Goal: Transaction & Acquisition: Purchase product/service

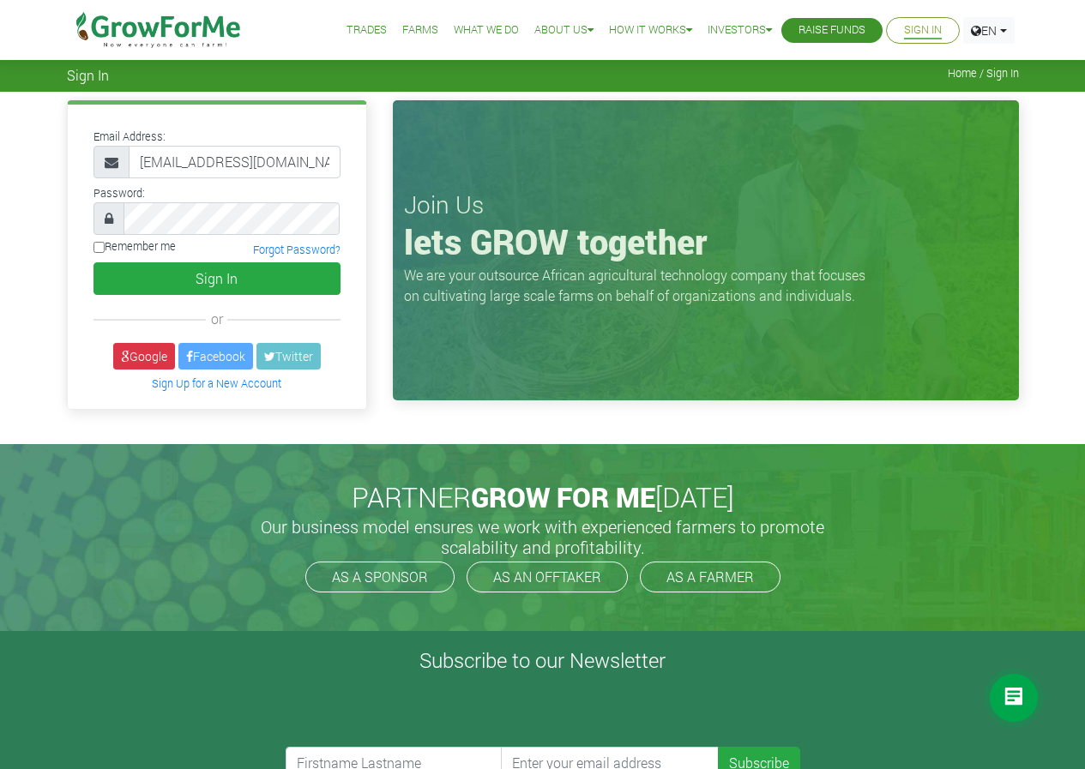
click at [93, 262] on button "Sign In" at bounding box center [216, 278] width 247 height 33
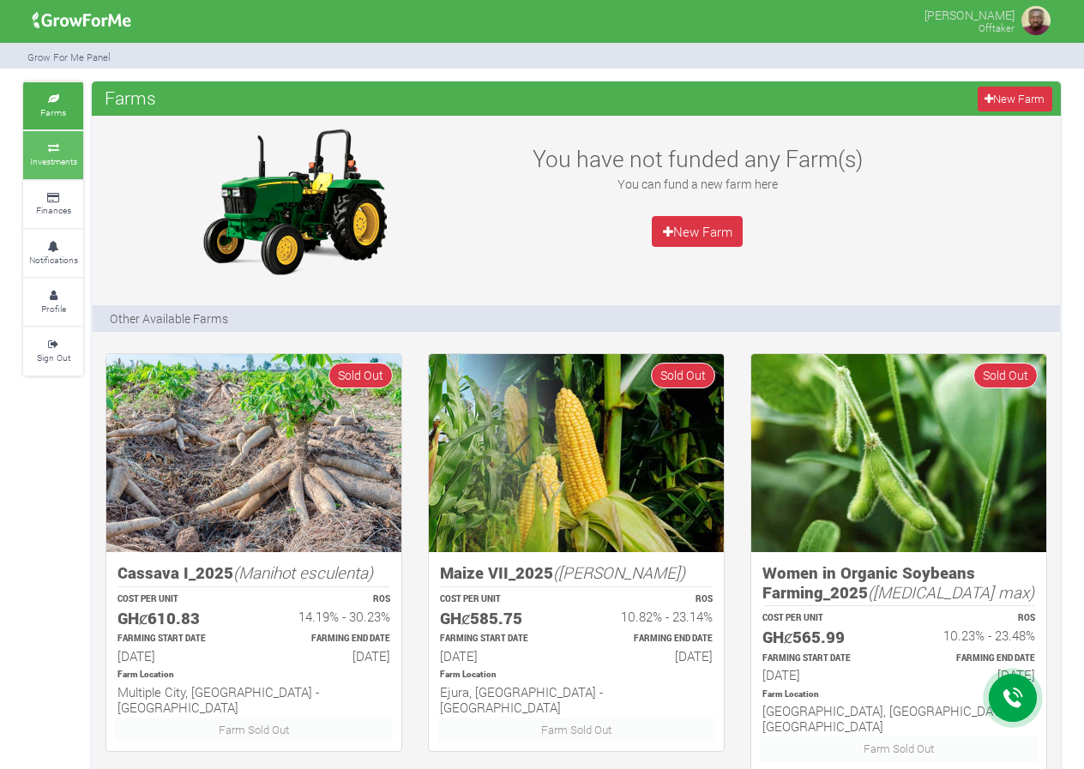
click at [63, 163] on small "Investments" at bounding box center [53, 161] width 47 height 12
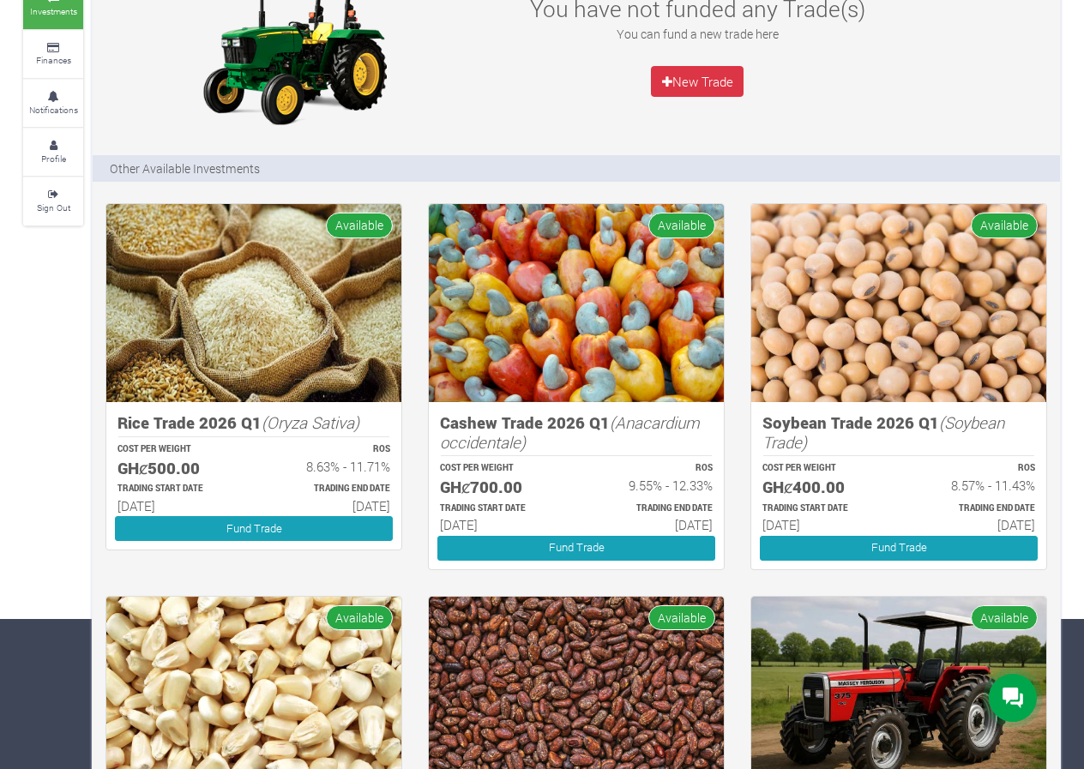
scroll to position [172, 0]
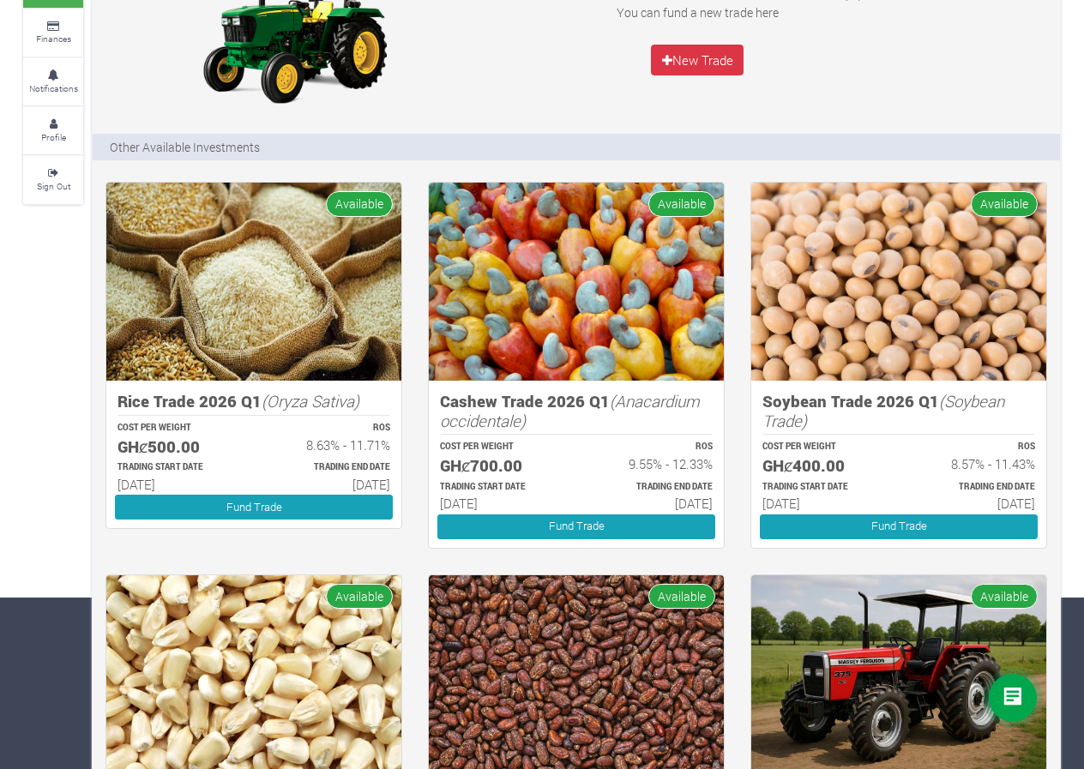
drag, startPoint x: 564, startPoint y: 454, endPoint x: 512, endPoint y: 455, distance: 52.3
click at [513, 454] on div "COST PER WEIGHT GHȼ700.00" at bounding box center [501, 457] width 152 height 39
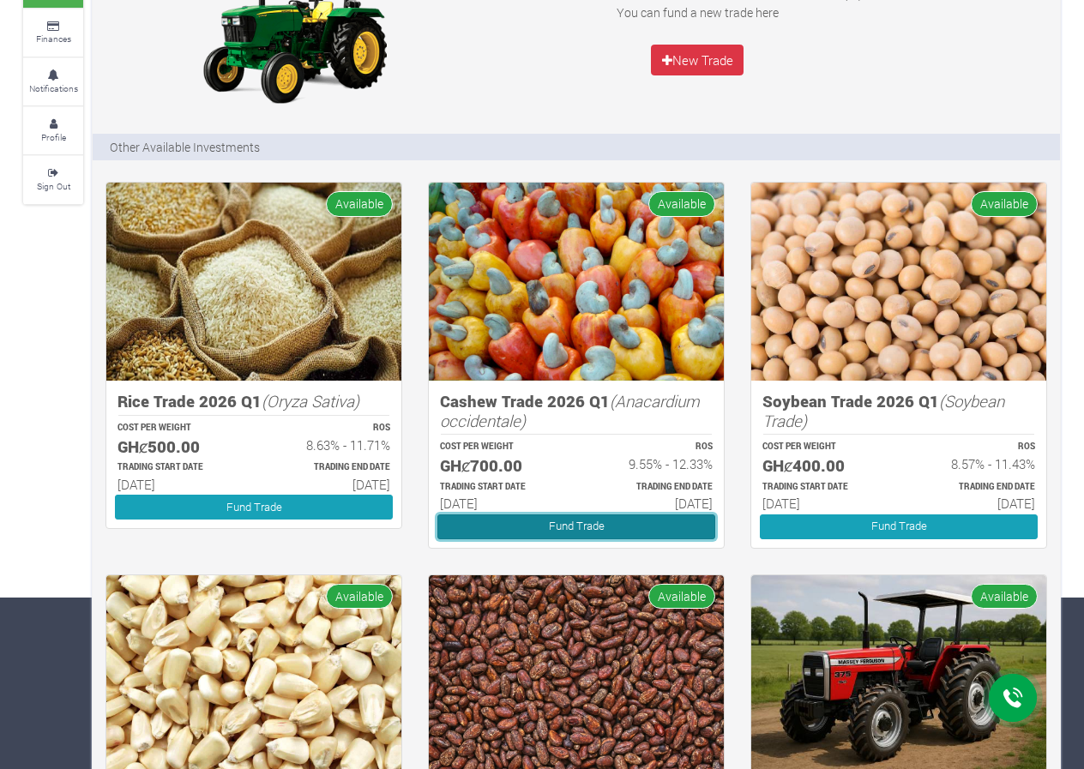
click at [532, 522] on link "Fund Trade" at bounding box center [576, 527] width 278 height 25
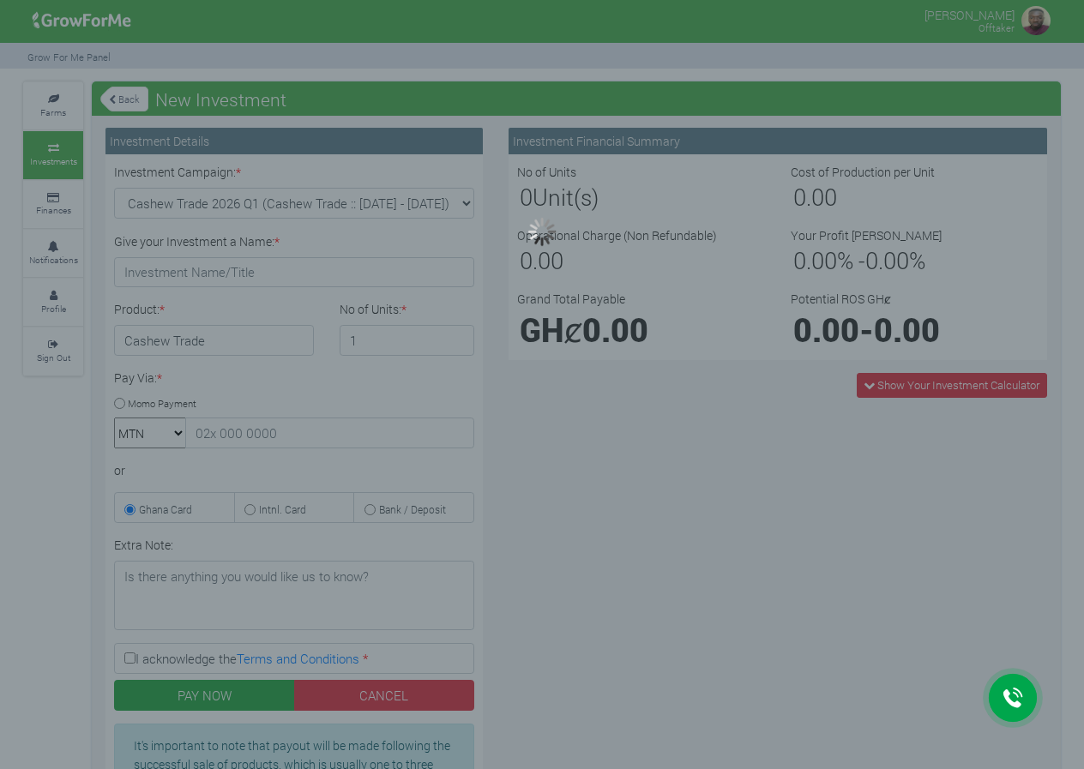
type input "1"
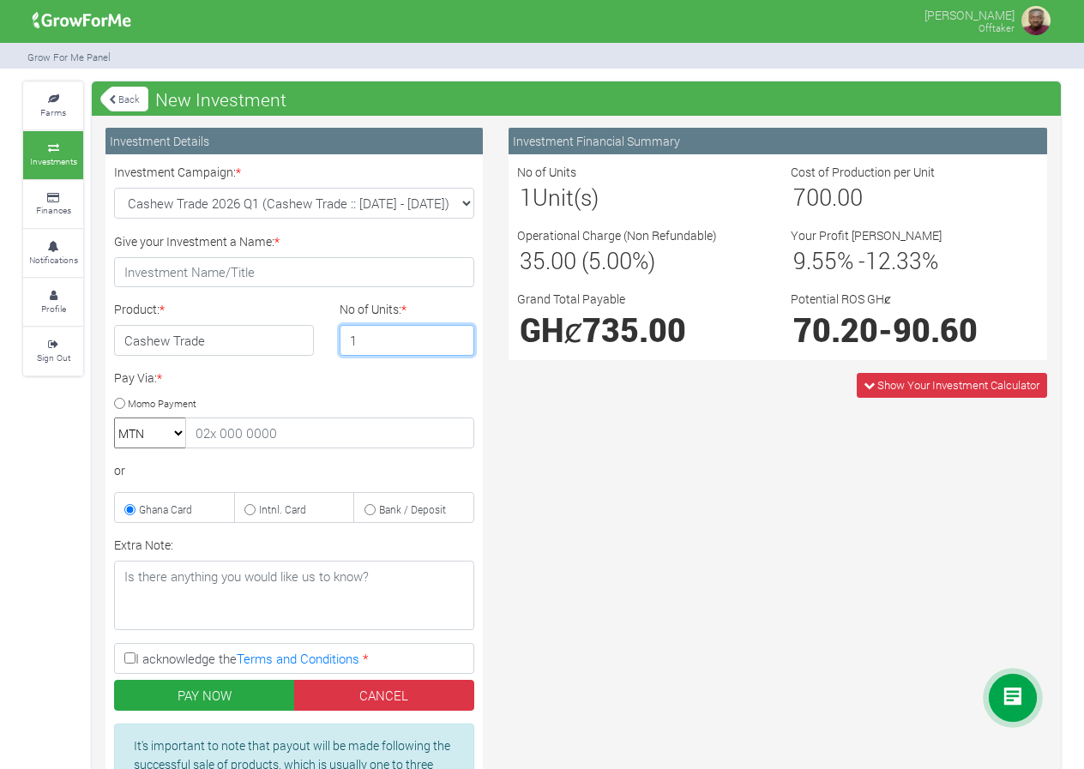
click at [391, 349] on input "1" at bounding box center [408, 340] width 136 height 31
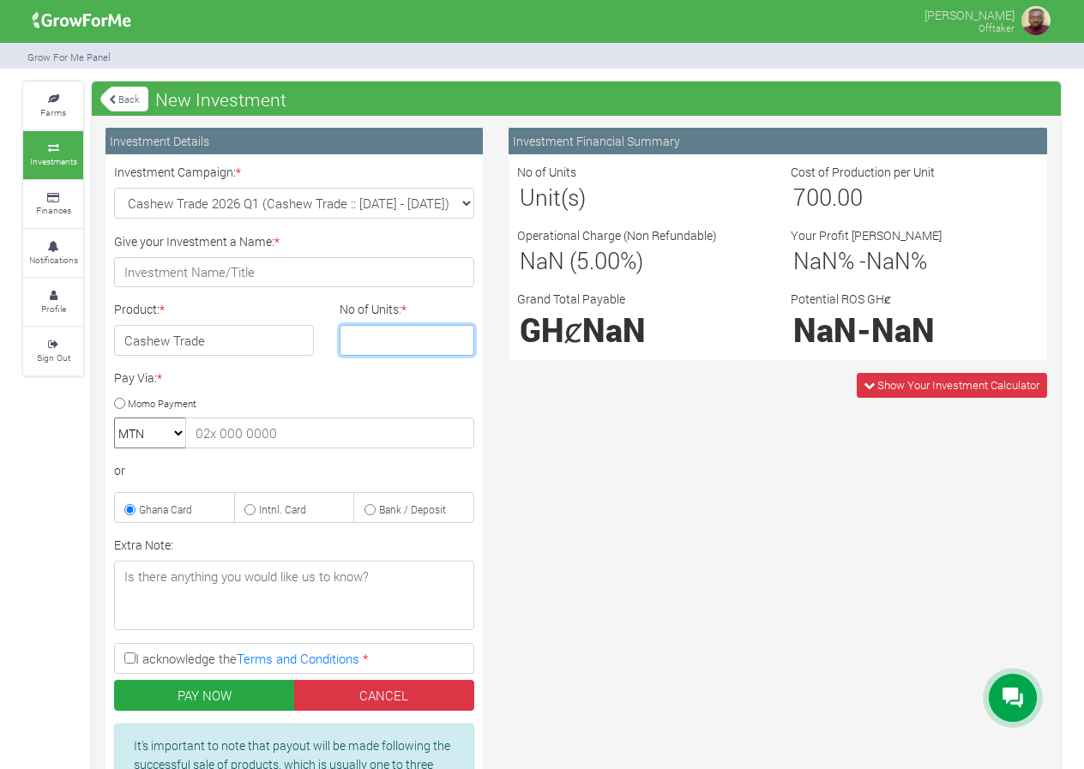
type input "2"
type input "9"
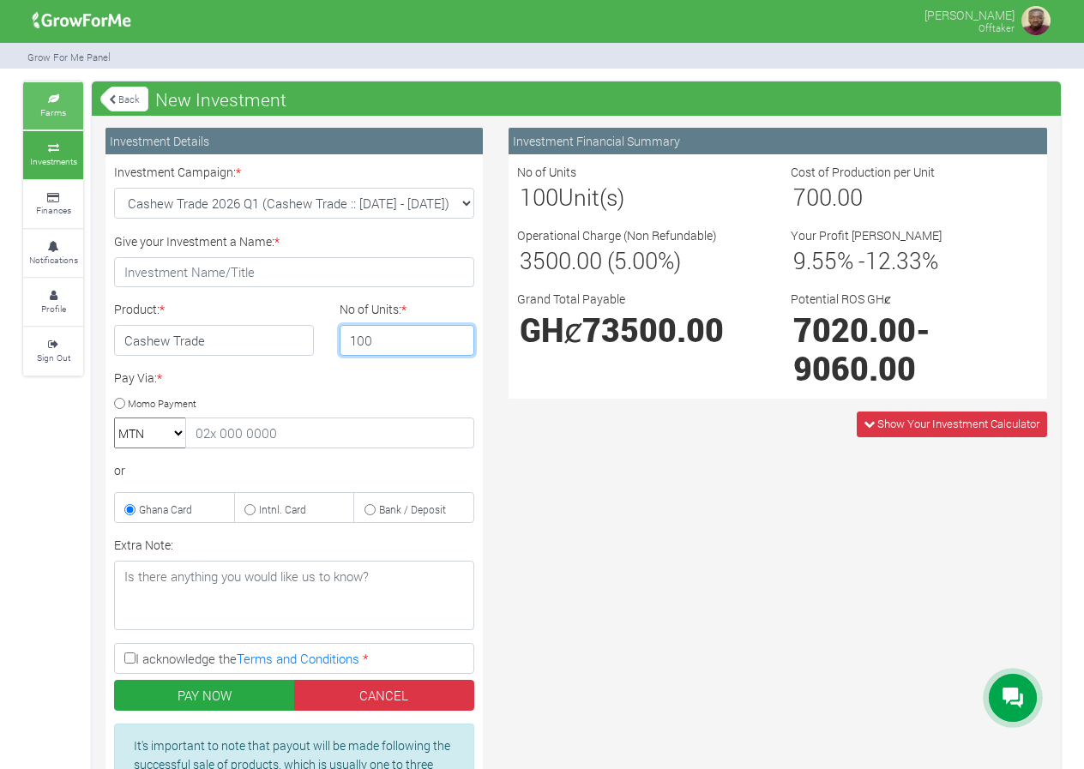
type input "100"
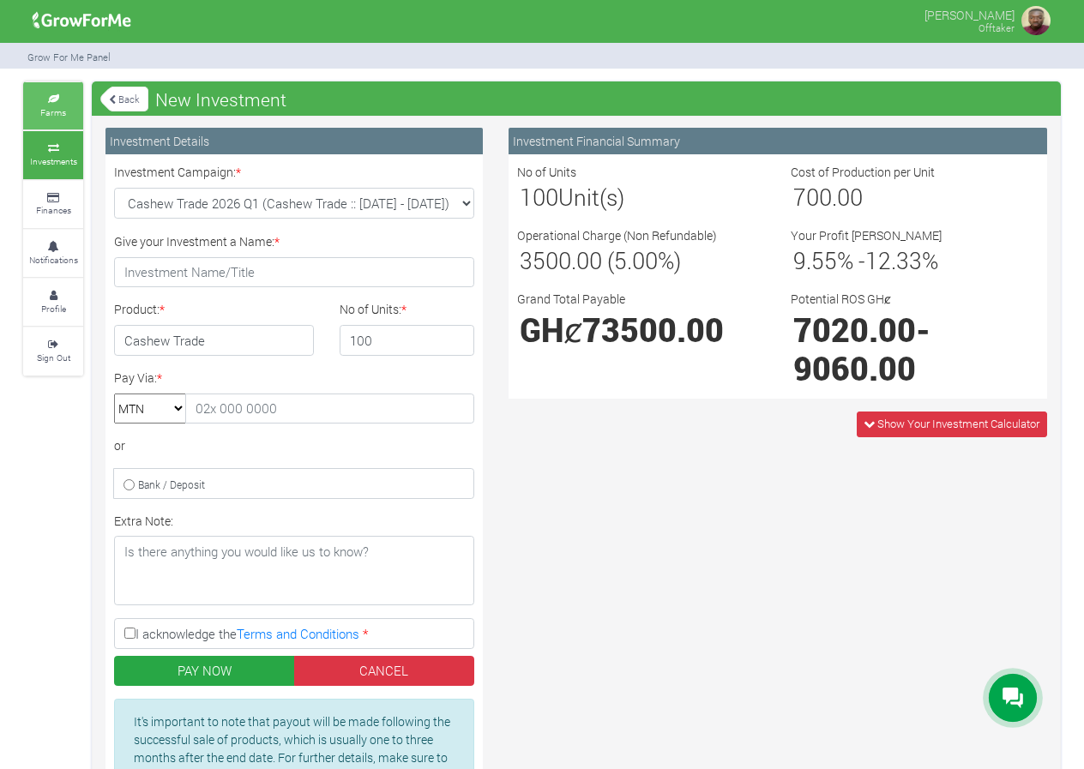
click at [53, 115] on small "Farms" at bounding box center [53, 112] width 26 height 12
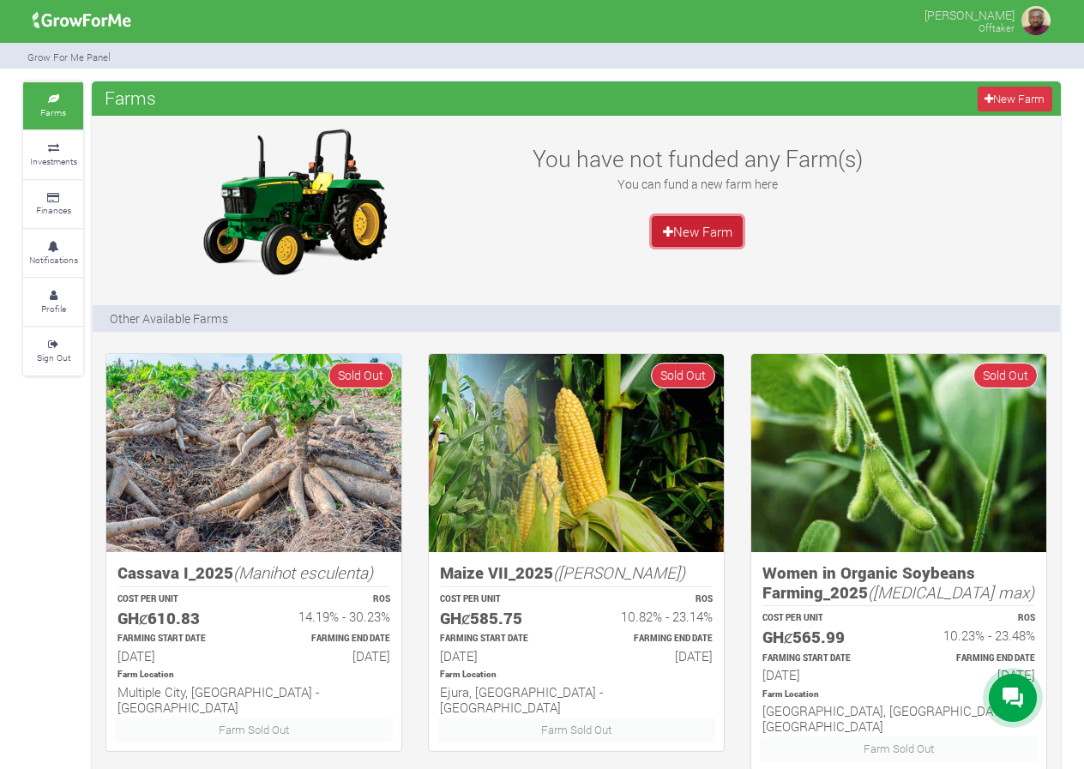
click at [739, 222] on link "New Farm" at bounding box center [697, 231] width 91 height 31
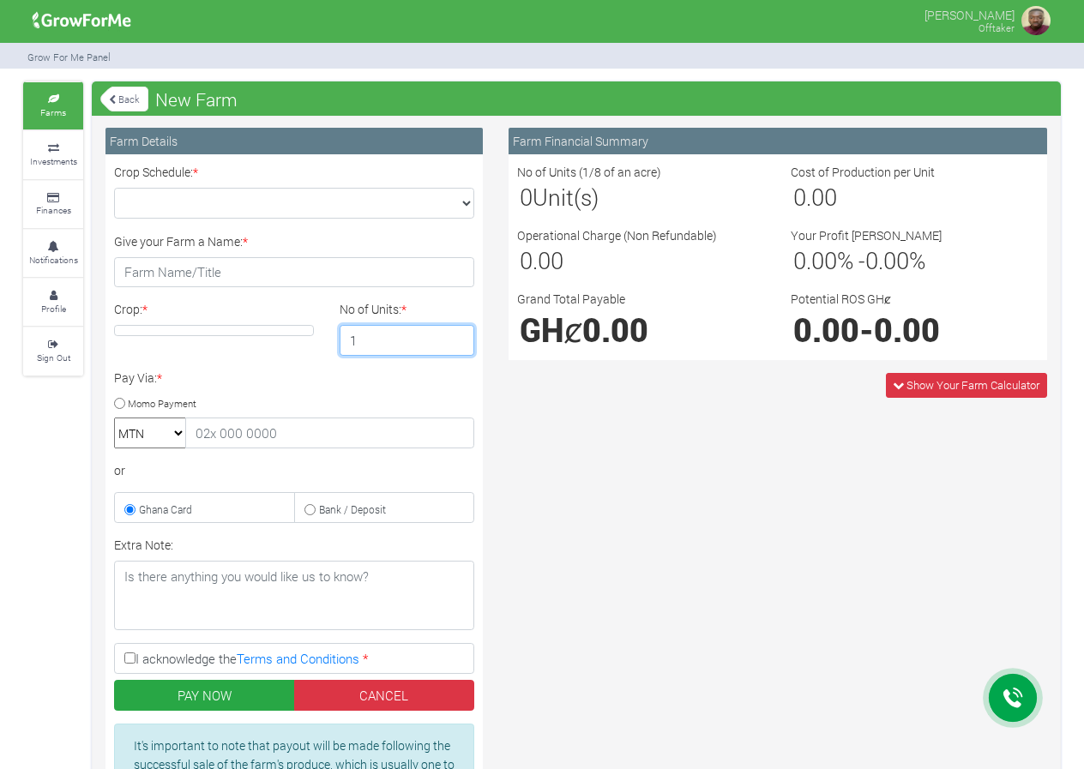
click at [379, 332] on input "1" at bounding box center [408, 340] width 136 height 31
type input "2"
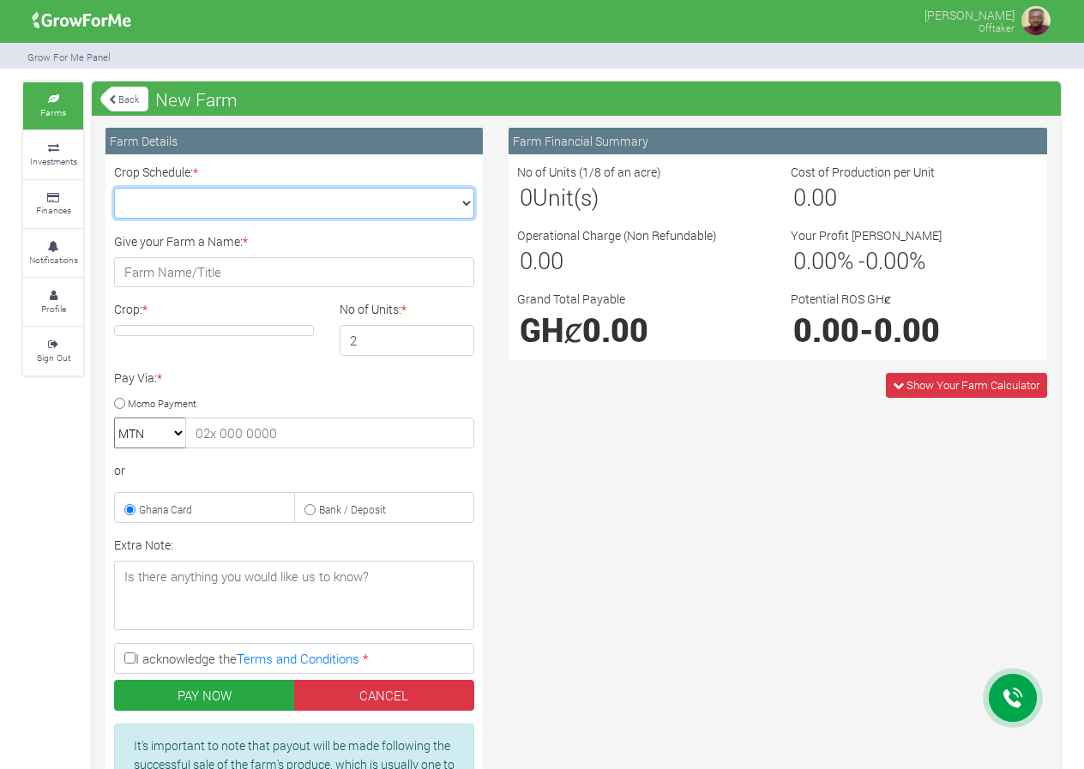
click at [338, 196] on select "Crop Schedule: *" at bounding box center [294, 203] width 360 height 31
click at [345, 209] on select "Crop Schedule: *" at bounding box center [294, 203] width 360 height 31
click at [413, 369] on div "Pay Via: * Momo Payment MTN Telecel Airtel Tigo or" at bounding box center [294, 446] width 386 height 154
click at [415, 365] on div "Crop: * No of Units: * 2" at bounding box center [294, 334] width 386 height 69
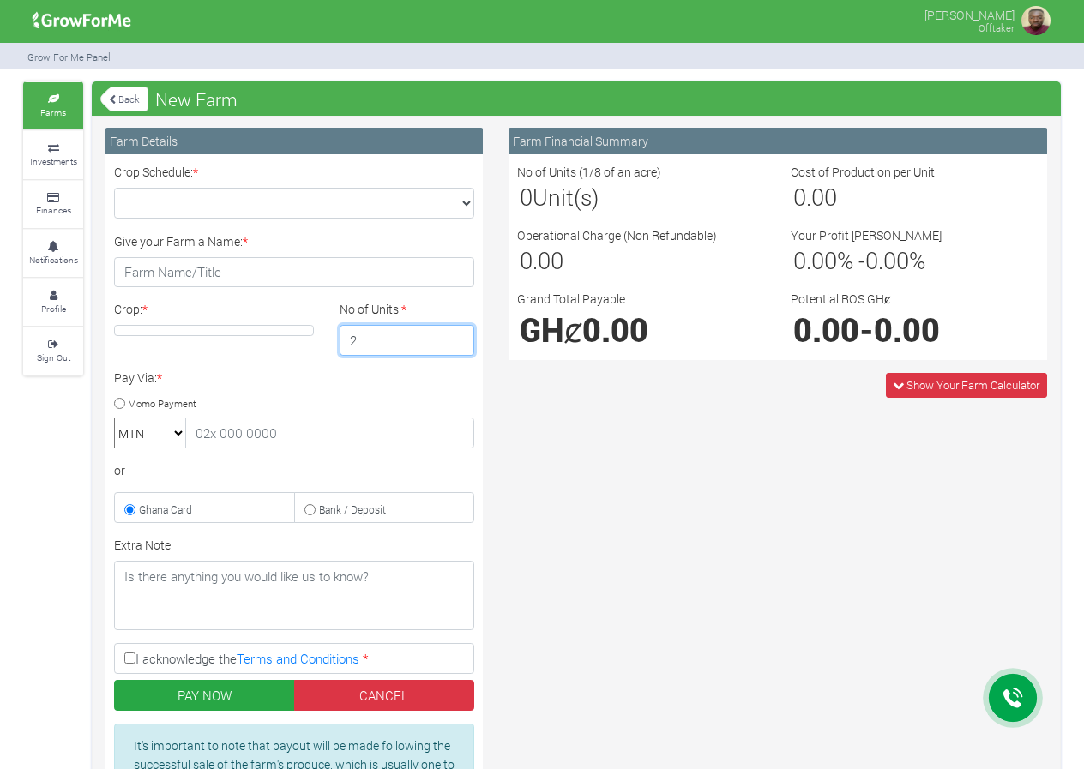
click at [418, 353] on input "2" at bounding box center [408, 340] width 136 height 31
click at [49, 104] on link "Farms" at bounding box center [53, 105] width 60 height 47
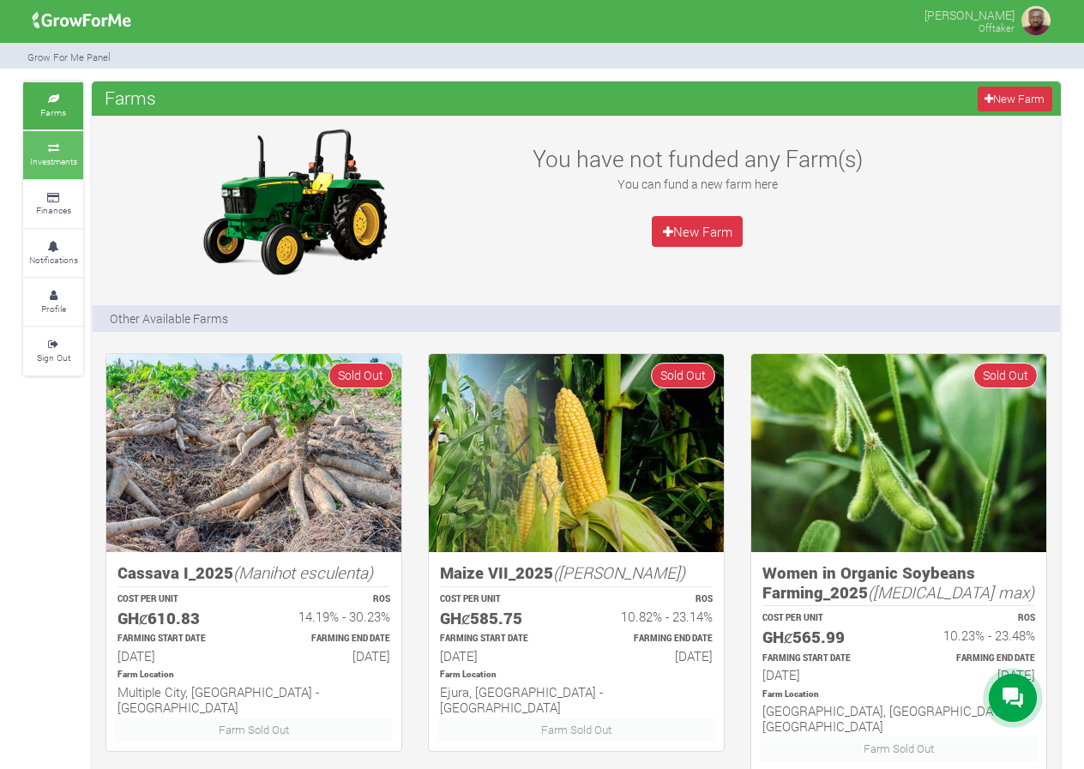
click at [80, 175] on link "Investments" at bounding box center [53, 154] width 60 height 47
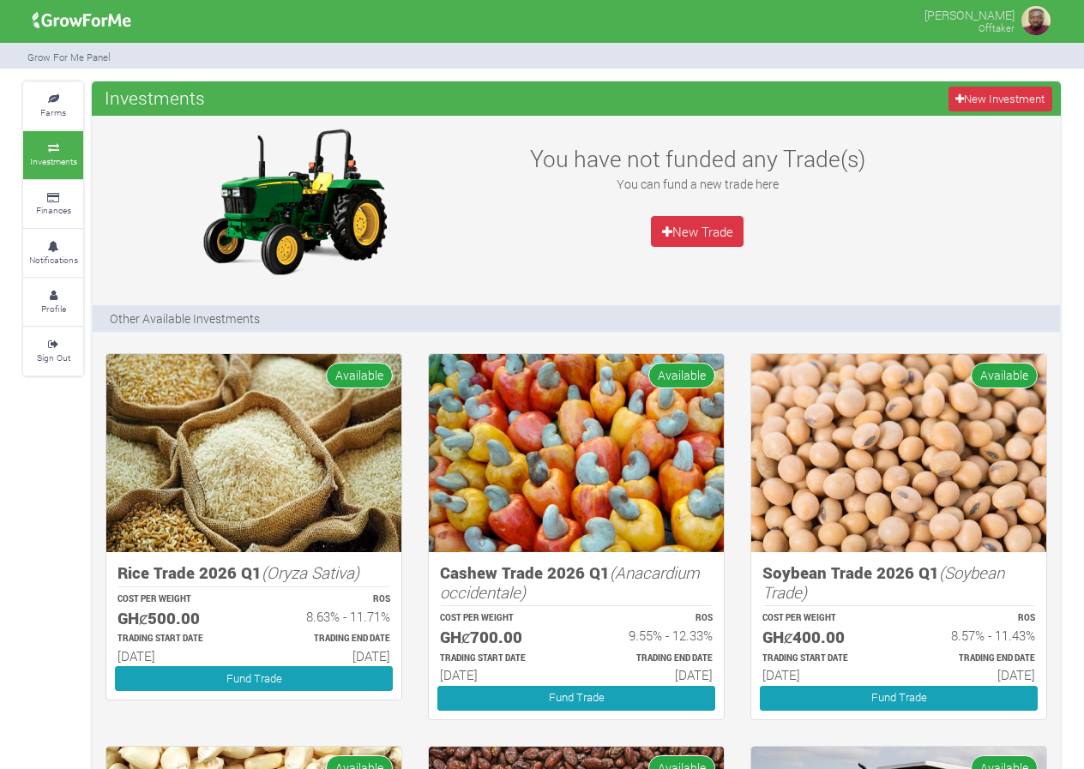
click at [563, 435] on img at bounding box center [576, 453] width 295 height 198
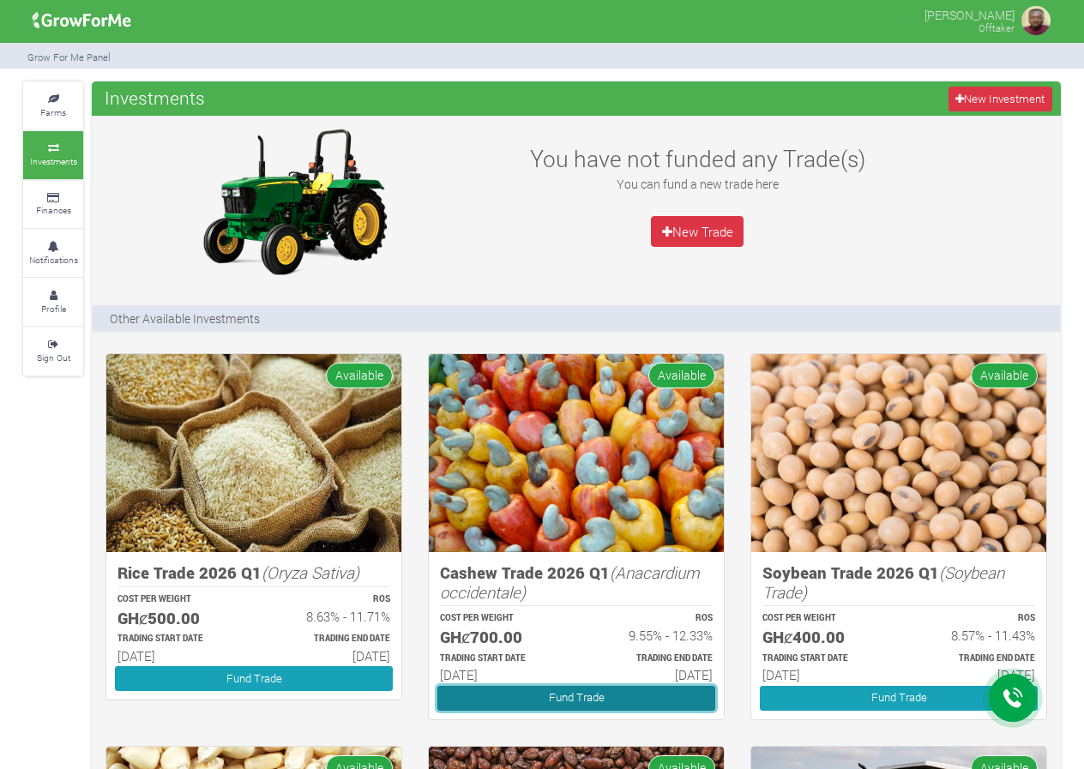
click at [553, 702] on link "Fund Trade" at bounding box center [576, 698] width 278 height 25
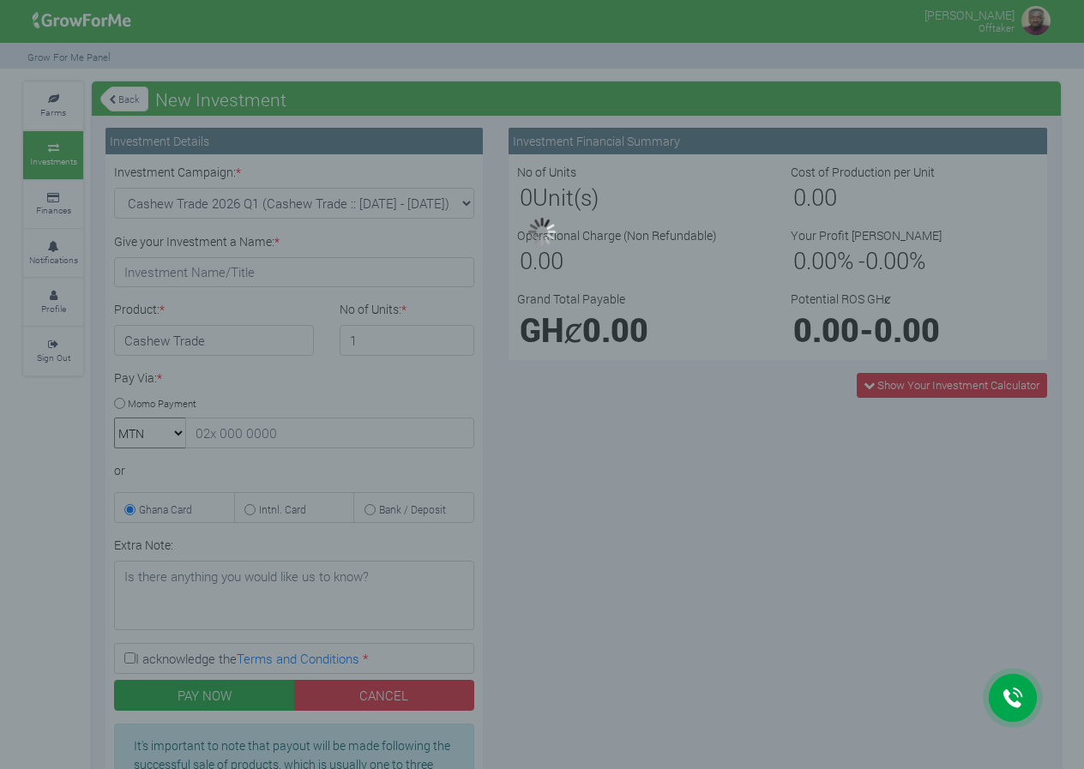
type input "1"
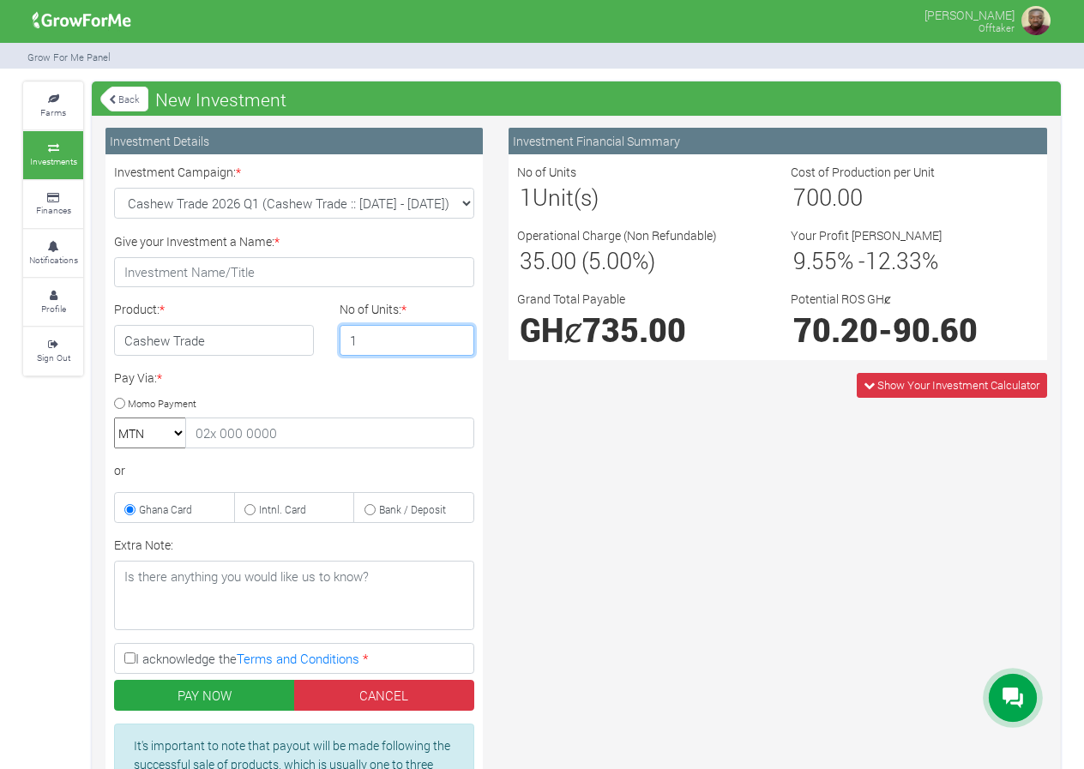
click at [387, 347] on input "1" at bounding box center [408, 340] width 136 height 31
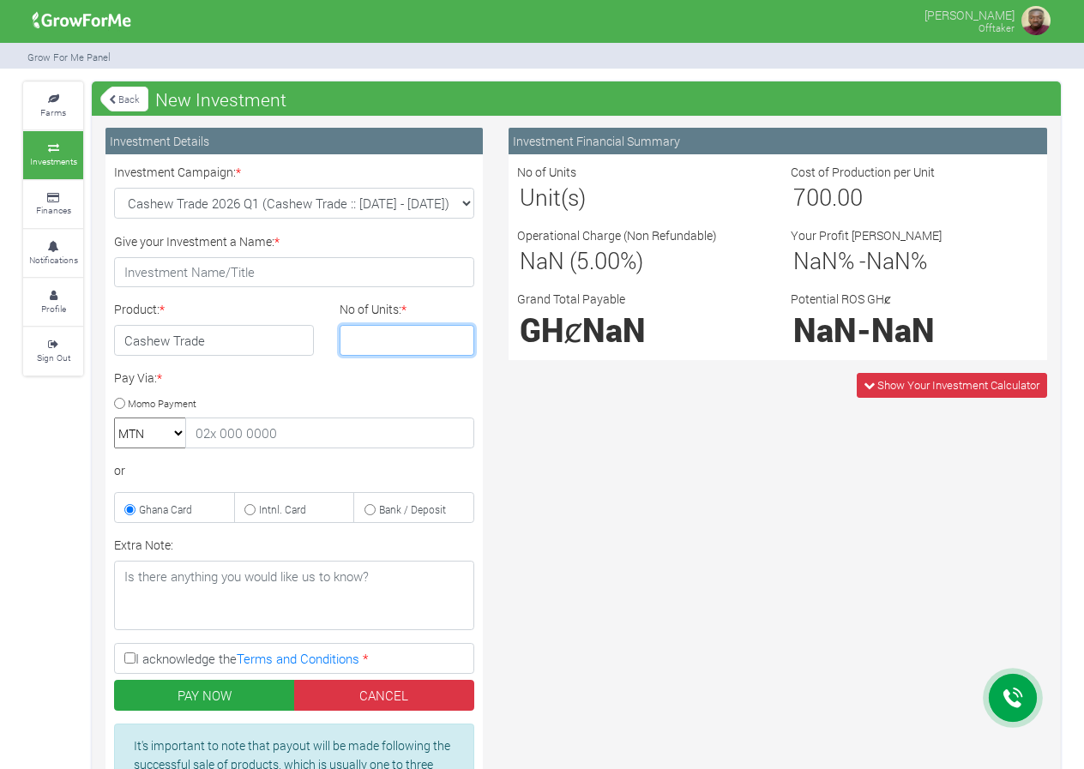
type input "9"
type input "8"
type input "7"
type input "8"
